Goal: Task Accomplishment & Management: Use online tool/utility

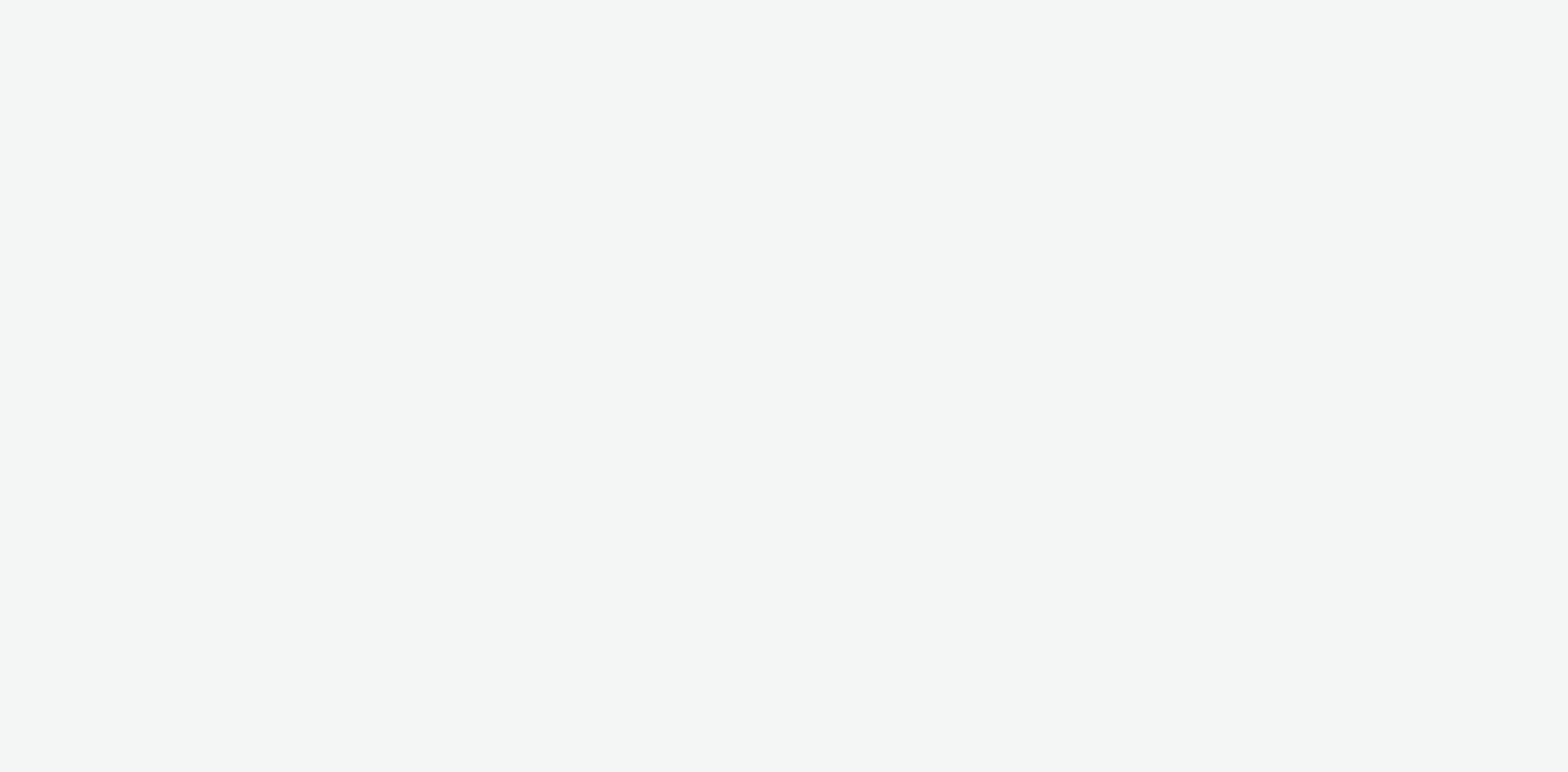
select select "7fb9550f-447d-4af1-9e6b-7fa31f96a92f"
select select "440da4fd-3060-4a41-ba81-8784f925740e"
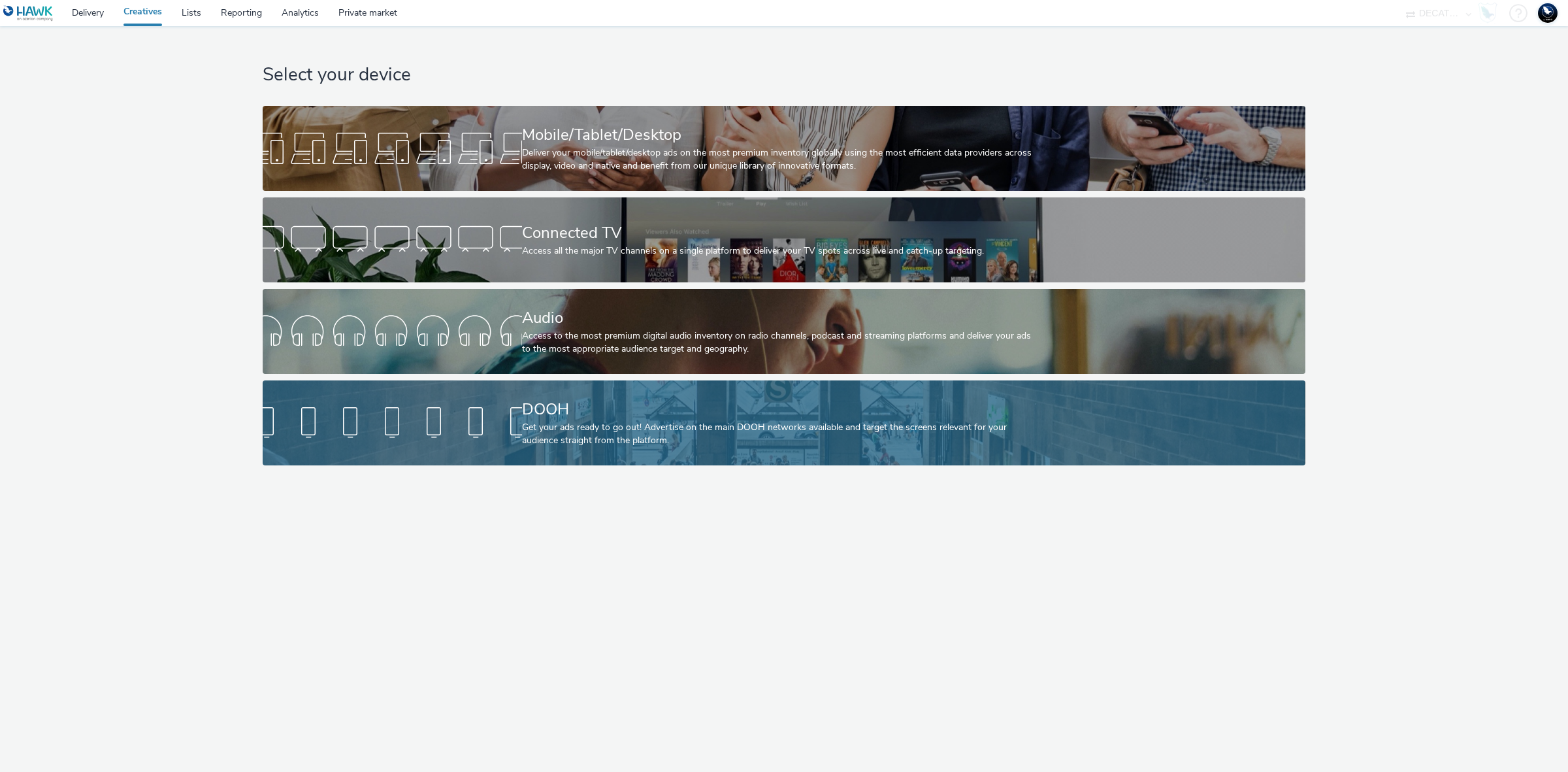
click at [810, 439] on div "Get your ads ready to go out! Advertise on the main DOOH networks available and…" at bounding box center [781, 435] width 518 height 27
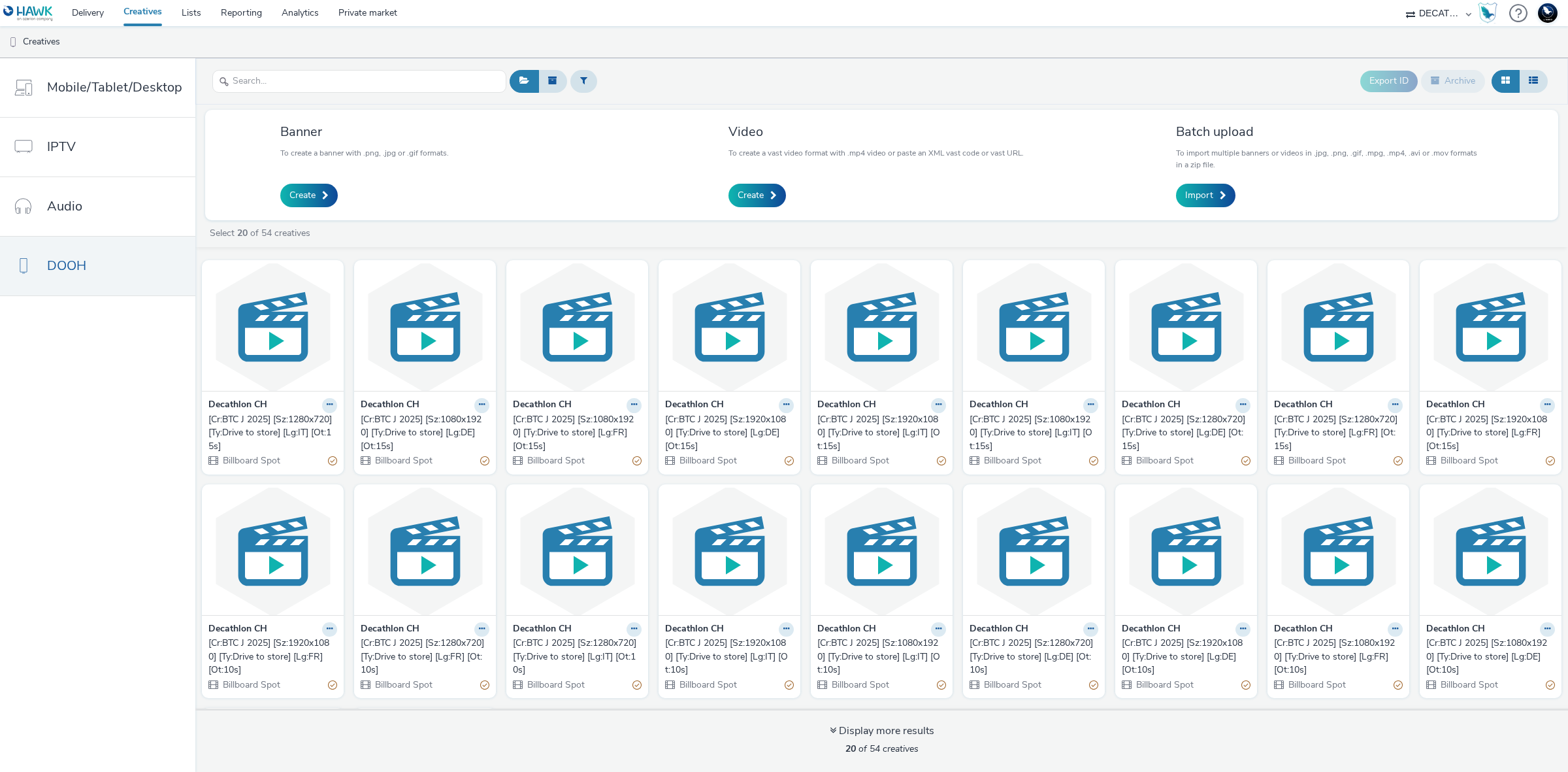
drag, startPoint x: 152, startPoint y: 424, endPoint x: 146, endPoint y: 397, distance: 27.7
click at [152, 423] on nav "Mobile/Tablet/Desktop IPTV Audio DOOH" at bounding box center [97, 415] width 196 height 714
click at [93, 14] on link "Delivery" at bounding box center [87, 13] width 52 height 26
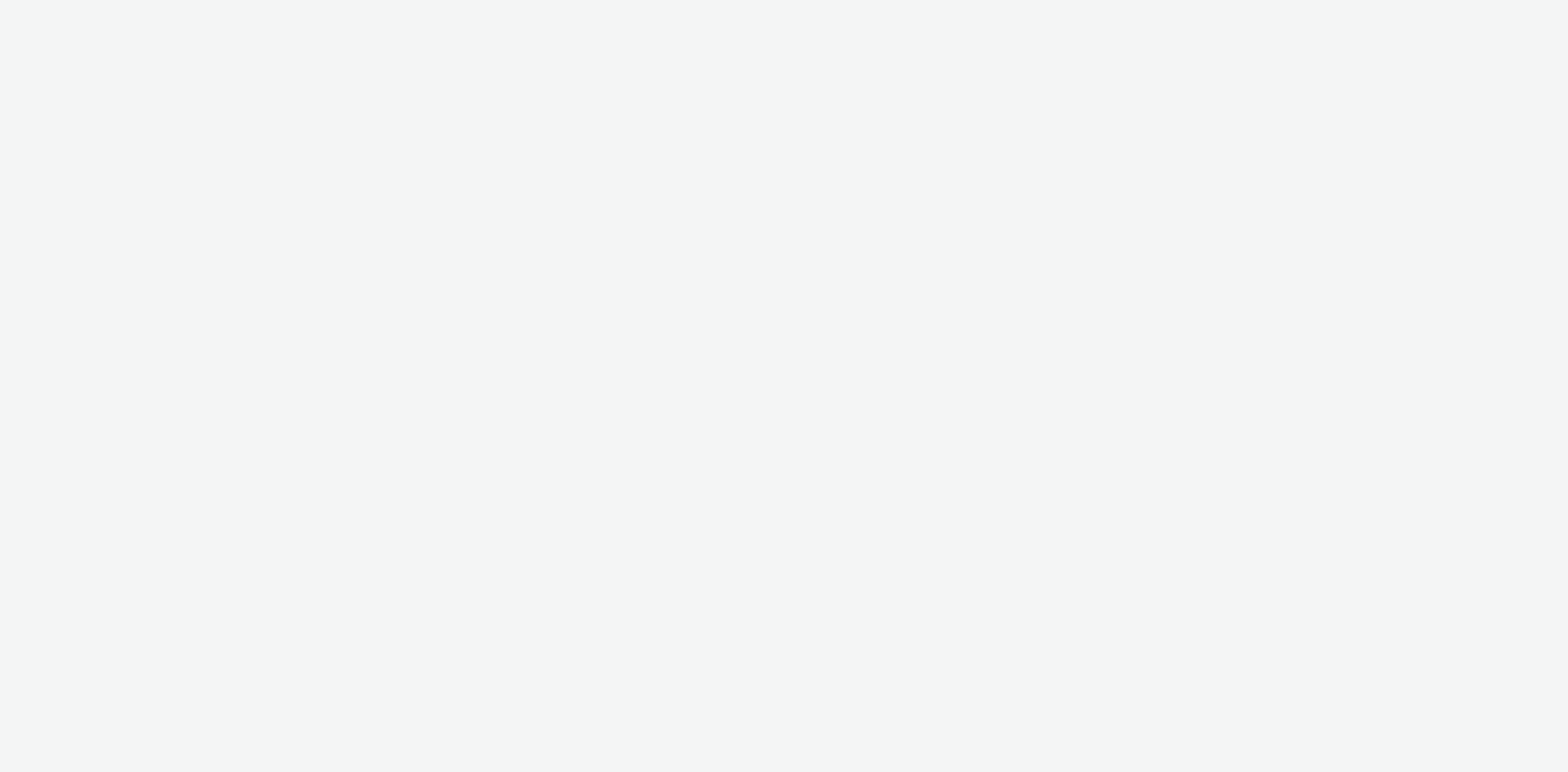
select select "4905062d-13ce-4986-87c2-be94dfa9bf08"
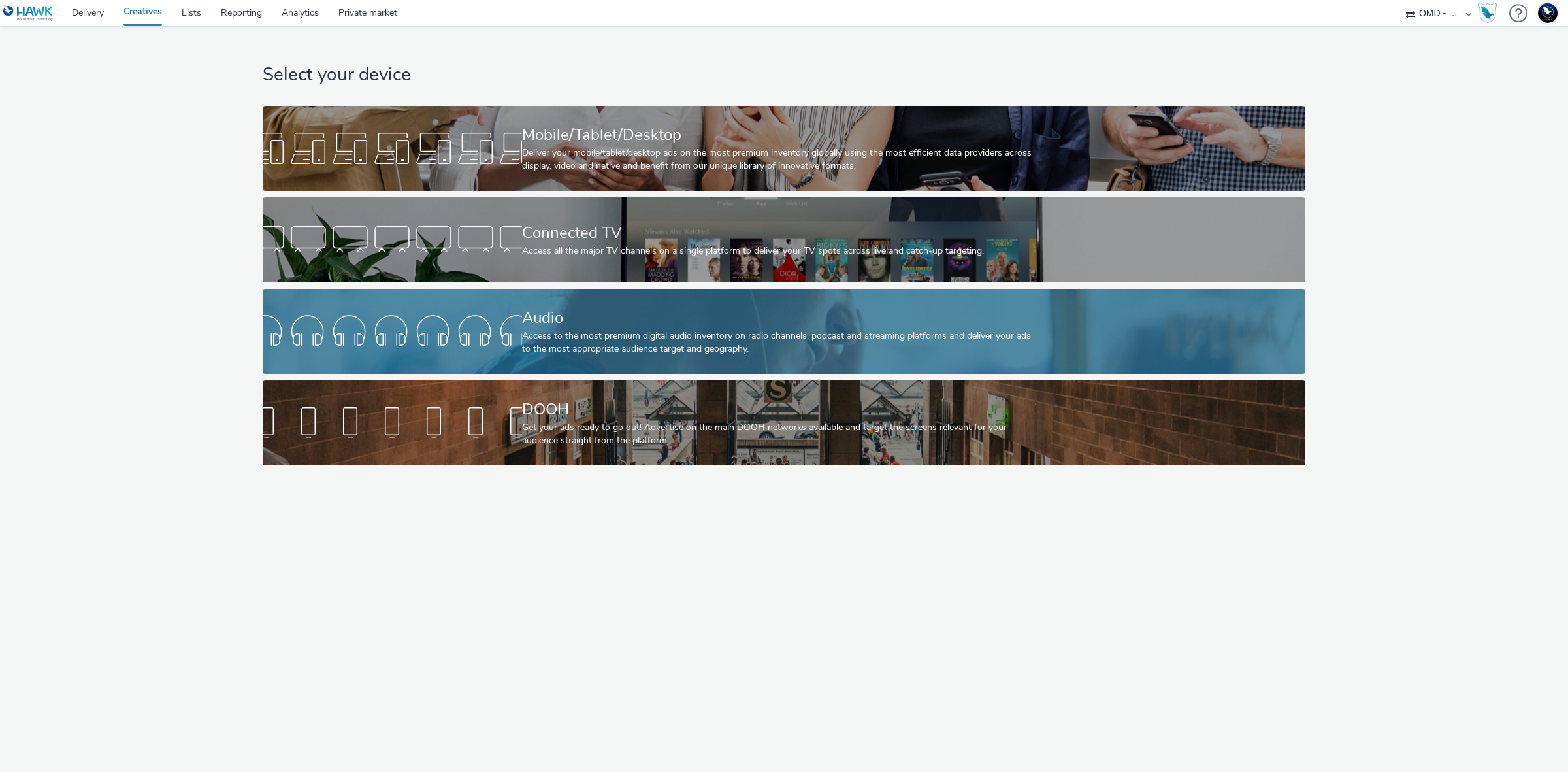
click at [650, 347] on div "Access to the most premium digital audio inventory on radio channels, podcast a…" at bounding box center [781, 343] width 518 height 27
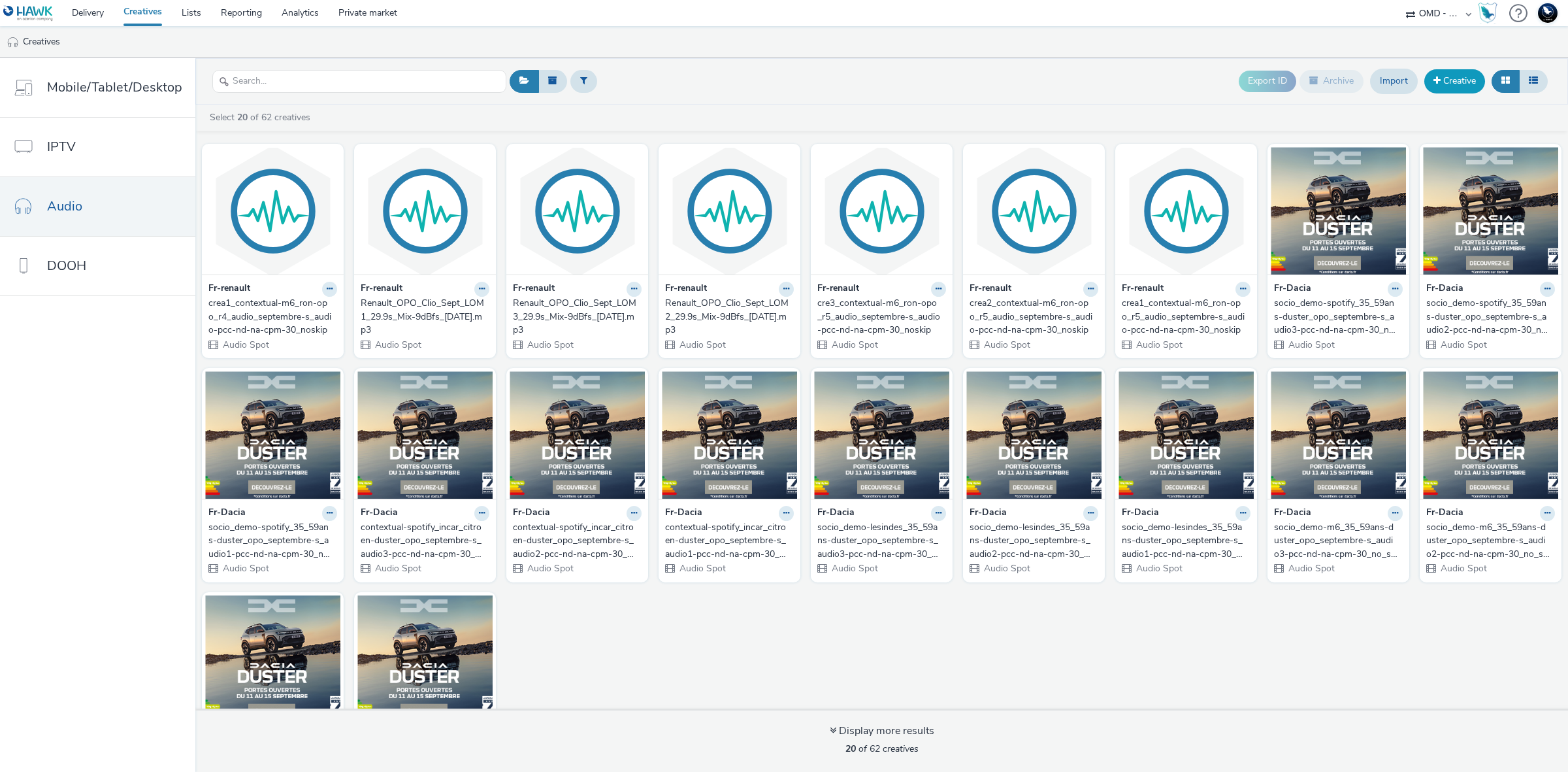
click at [1439, 76] on link "Creative" at bounding box center [1454, 81] width 61 height 24
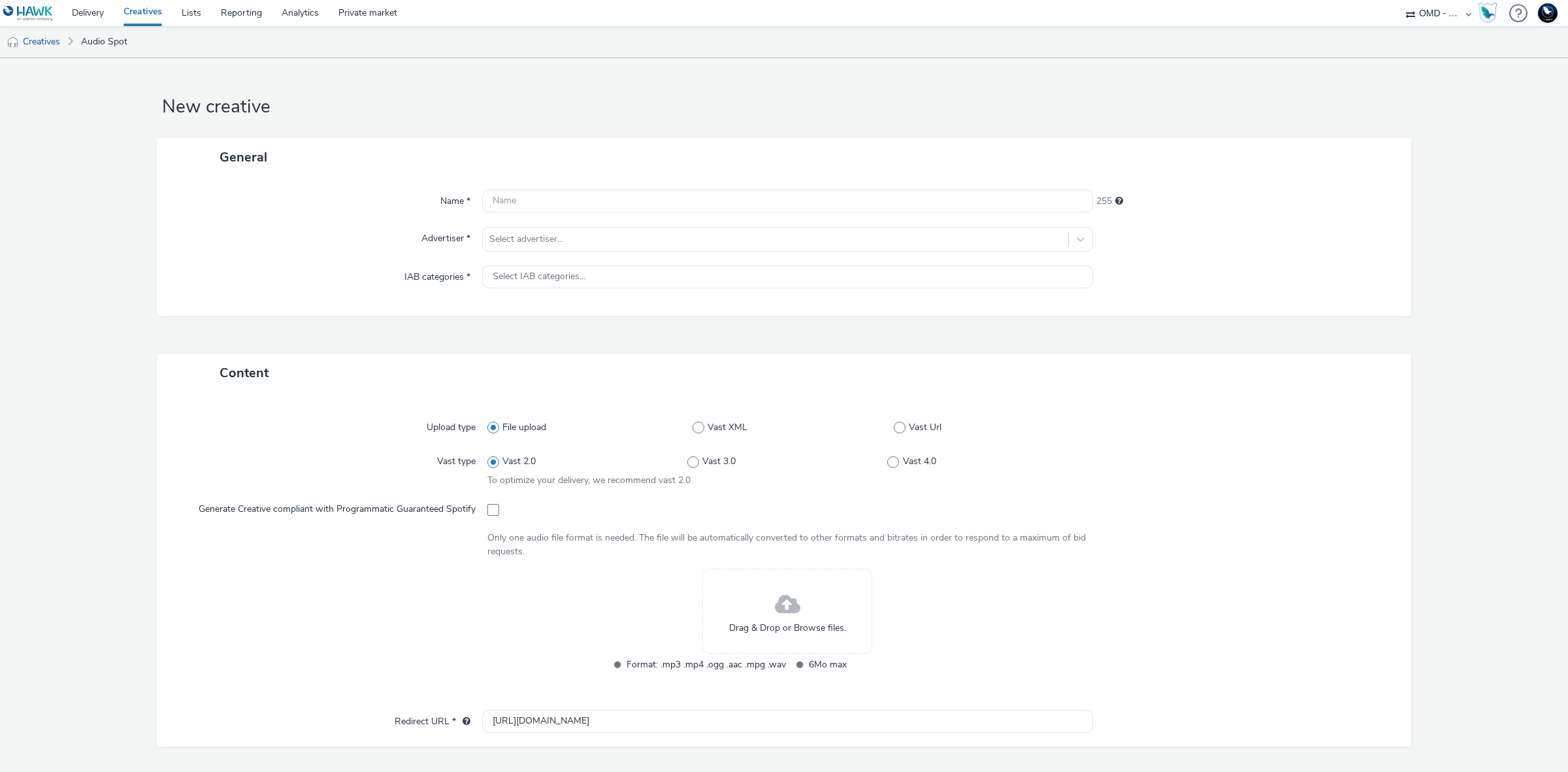
click at [745, 223] on div "Name * 255 Advertiser * Select advertiser... IAB categories * Select IAB catego…" at bounding box center [784, 246] width 1255 height 139
click at [752, 232] on div at bounding box center [776, 239] width 573 height 16
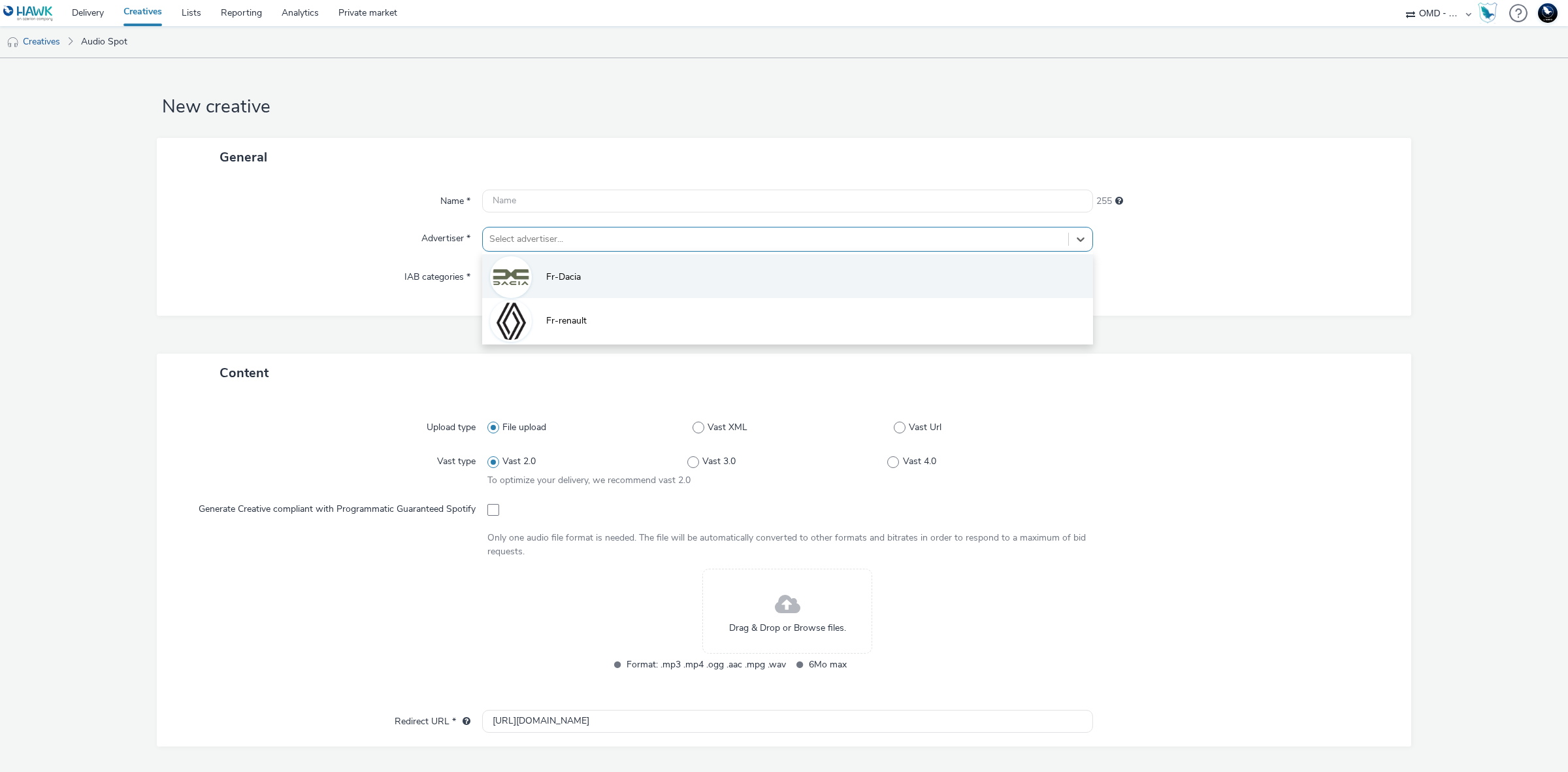
click at [723, 288] on li "Fr-Dacia" at bounding box center [787, 276] width 611 height 44
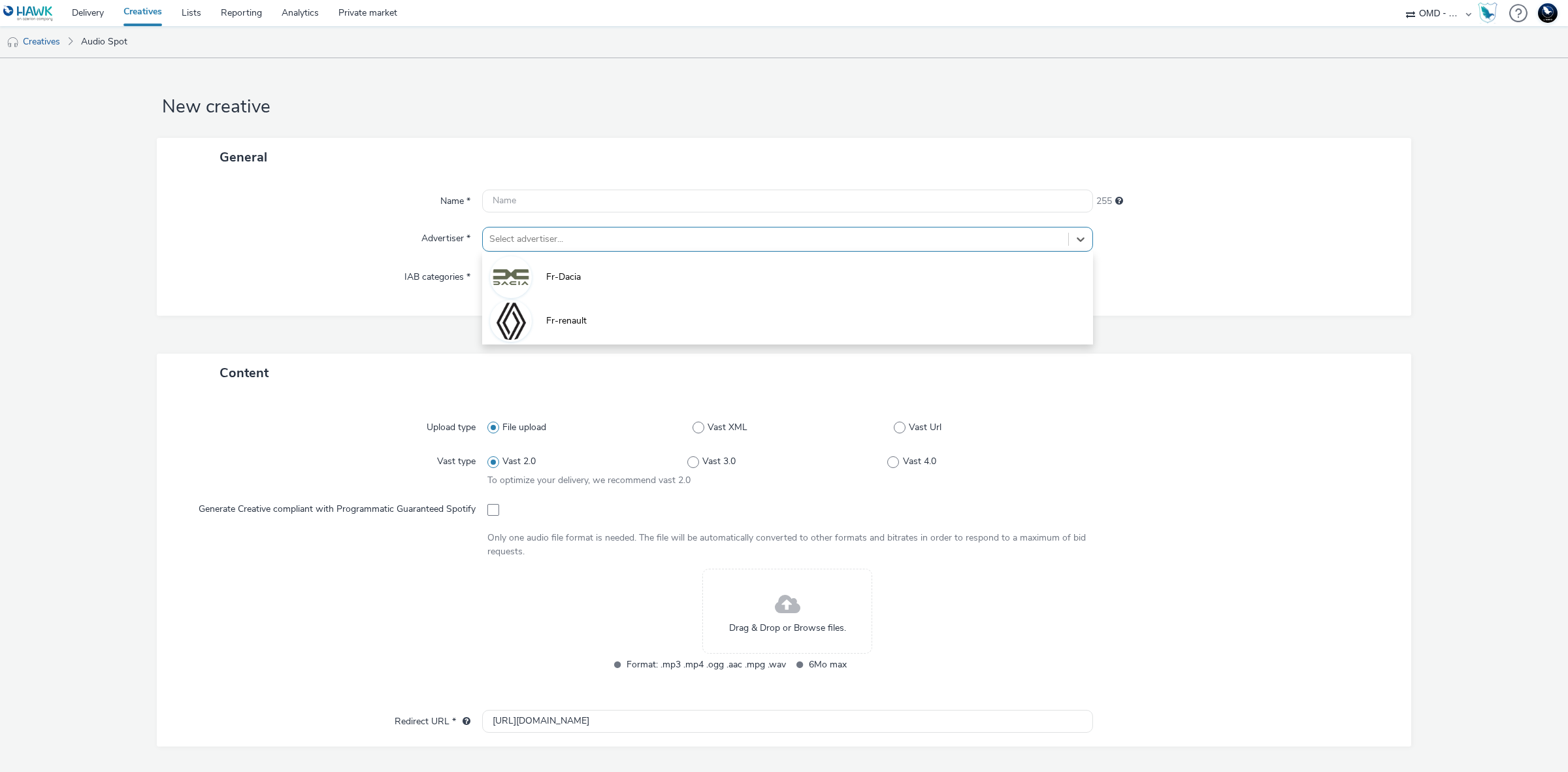
type input "[URL][DOMAIN_NAME]"
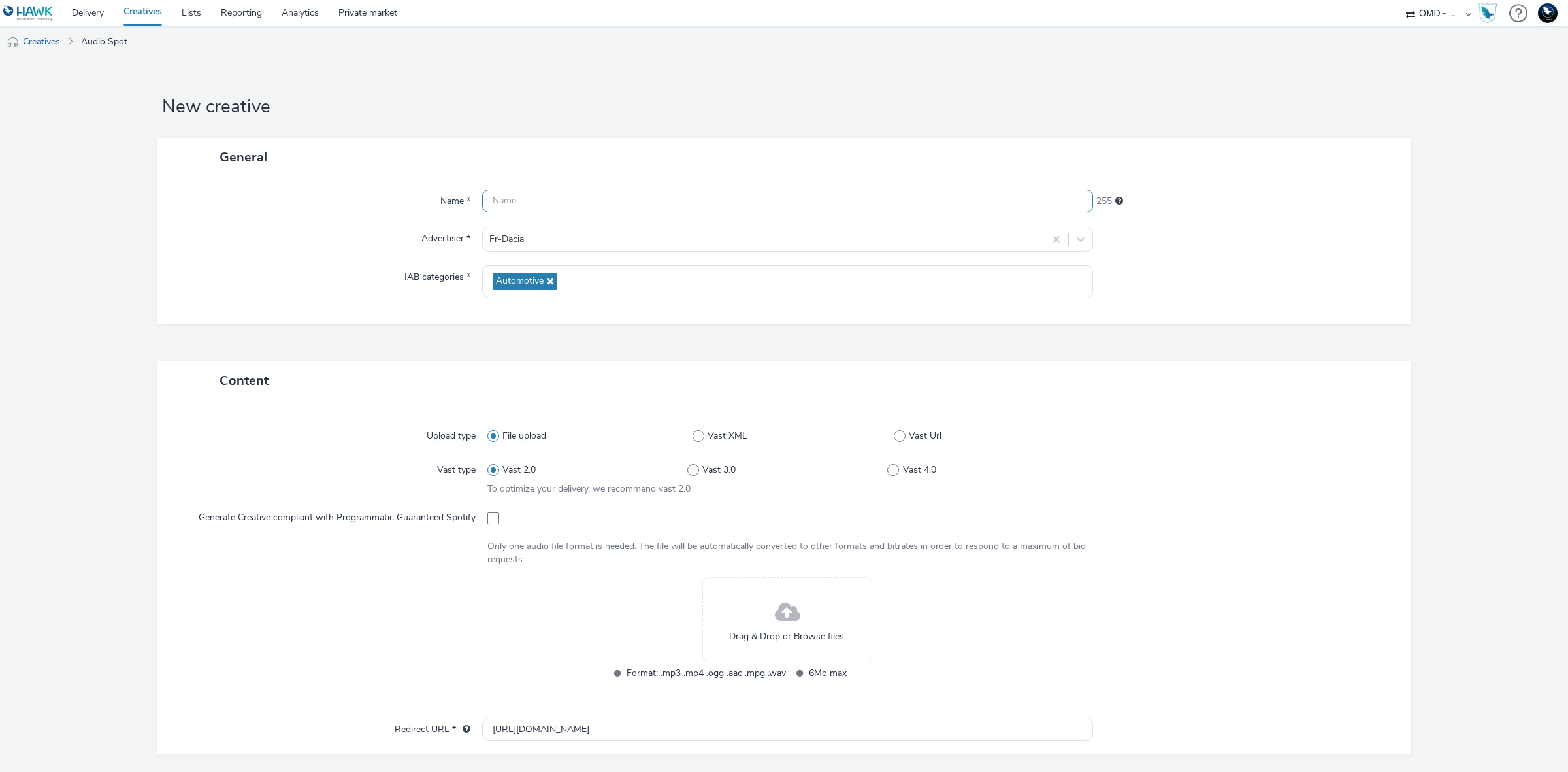
click at [778, 200] on input "text" at bounding box center [787, 201] width 611 height 23
paste input "dac-fr-sandero-opo-notoriete-display-radio-30s-092025-v3"
type input "dac-fr-sandero-opo-notoriete-display-radio-30s-092025-v3"
click at [799, 233] on div at bounding box center [764, 239] width 549 height 16
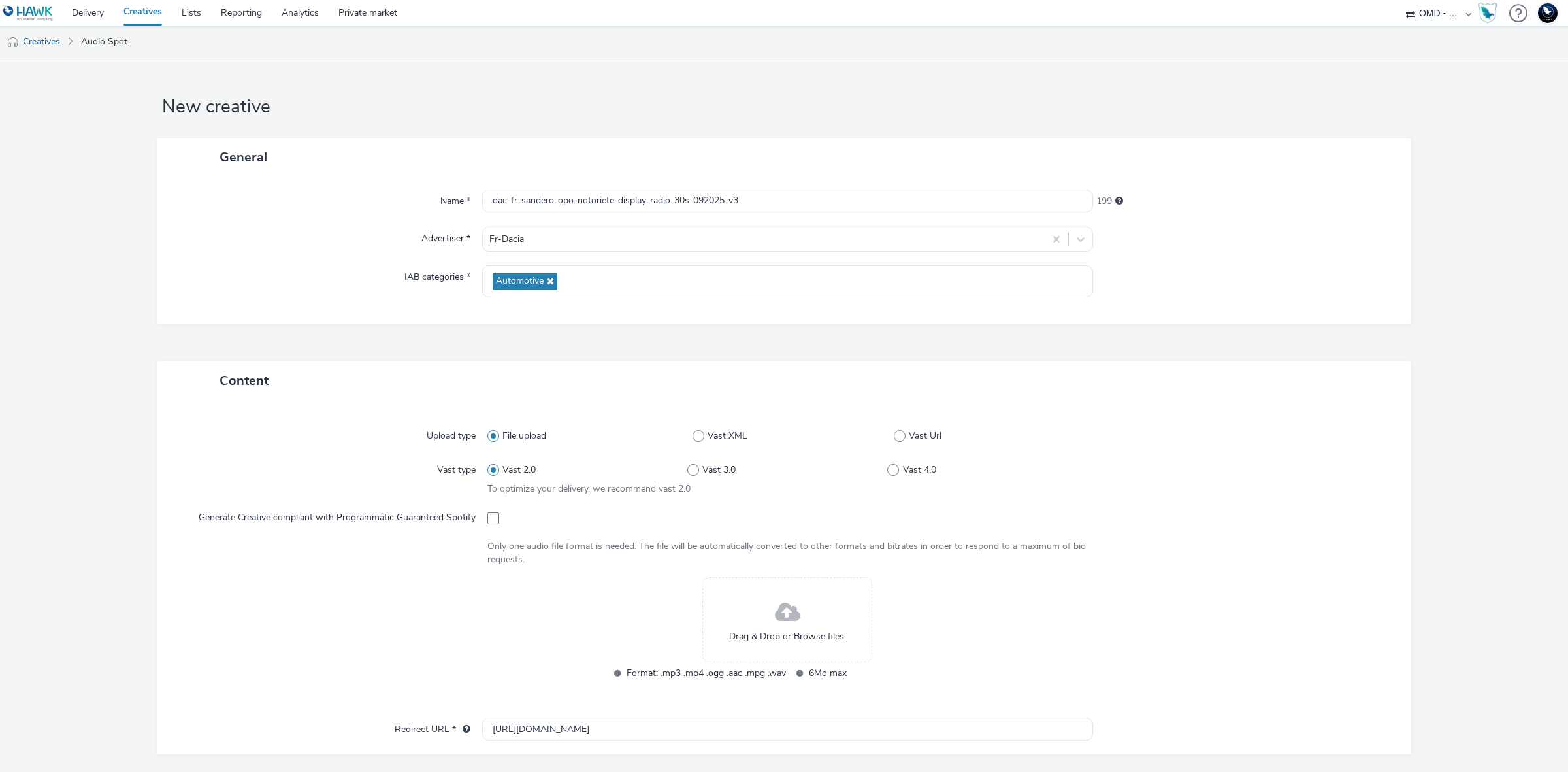
click at [487, 527] on div at bounding box center [787, 518] width 601 height 24
click at [488, 524] on span at bounding box center [493, 519] width 12 height 12
checkbox input "true"
